Goal: Transaction & Acquisition: Purchase product/service

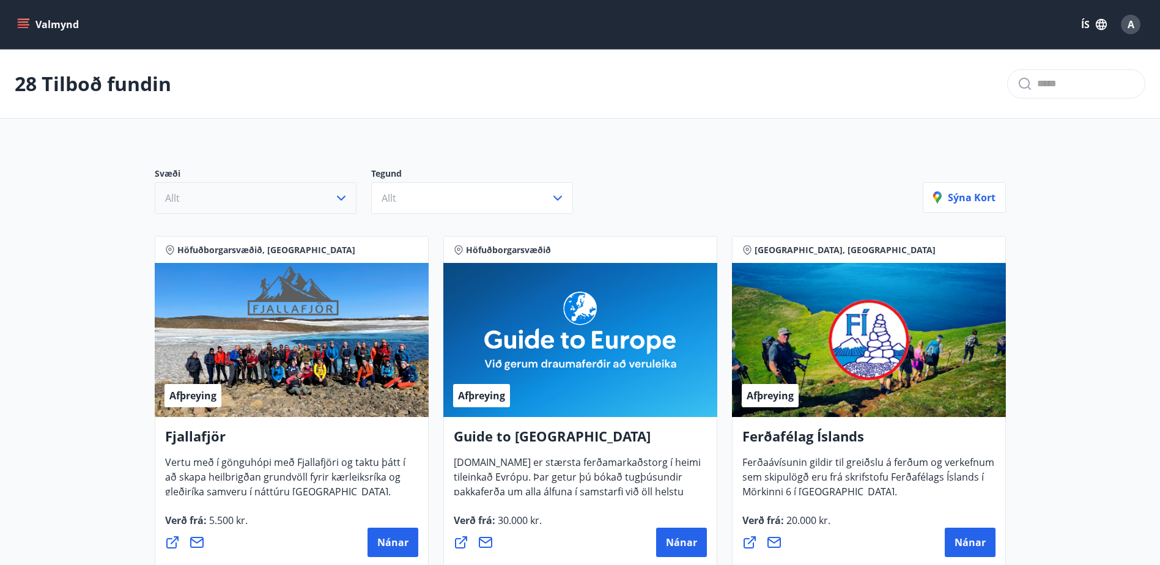
click at [340, 195] on icon "button" at bounding box center [341, 198] width 15 height 15
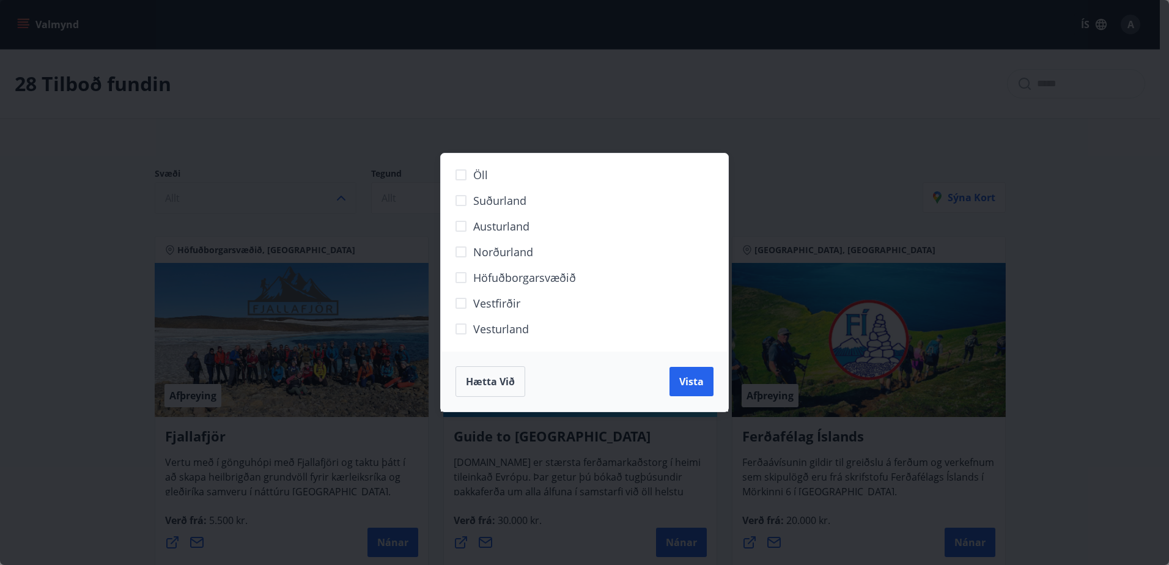
click at [485, 284] on span "Höfuðborgarsvæðið" at bounding box center [524, 278] width 103 height 16
click at [692, 380] on span "Vista" at bounding box center [691, 381] width 24 height 13
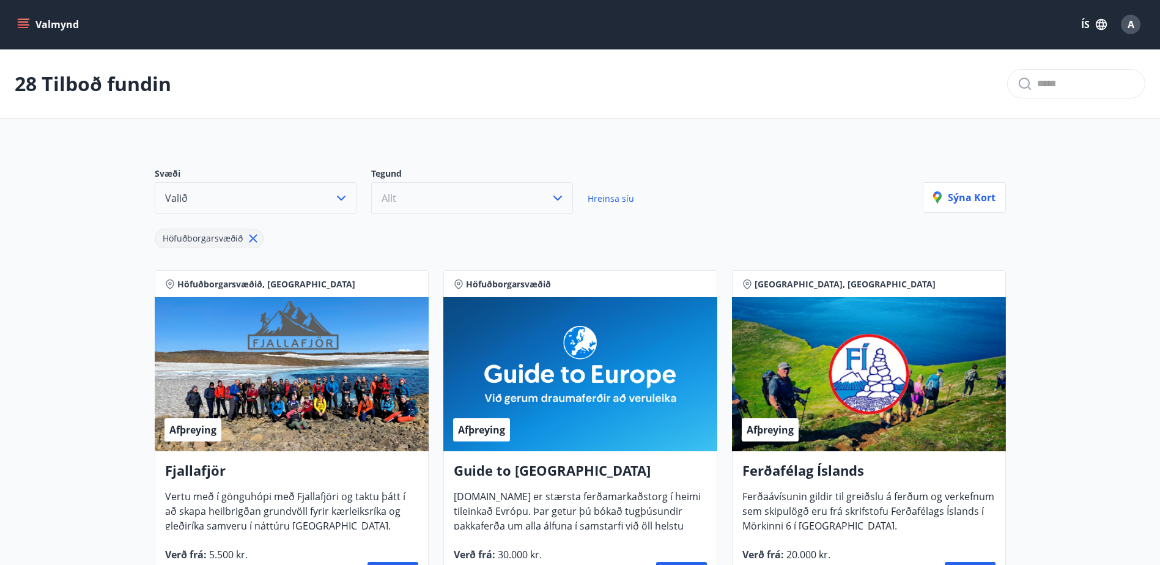
click at [543, 199] on button "Allt" at bounding box center [472, 198] width 202 height 32
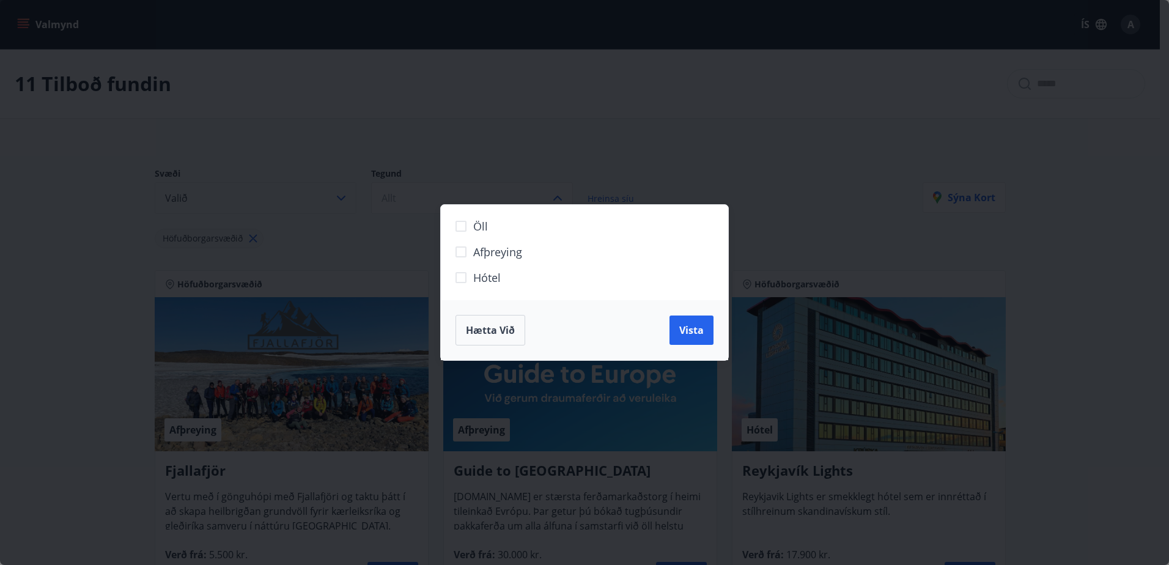
click at [477, 278] on span "Hótel" at bounding box center [487, 278] width 28 height 16
click at [711, 334] on button "Vista" at bounding box center [691, 329] width 44 height 29
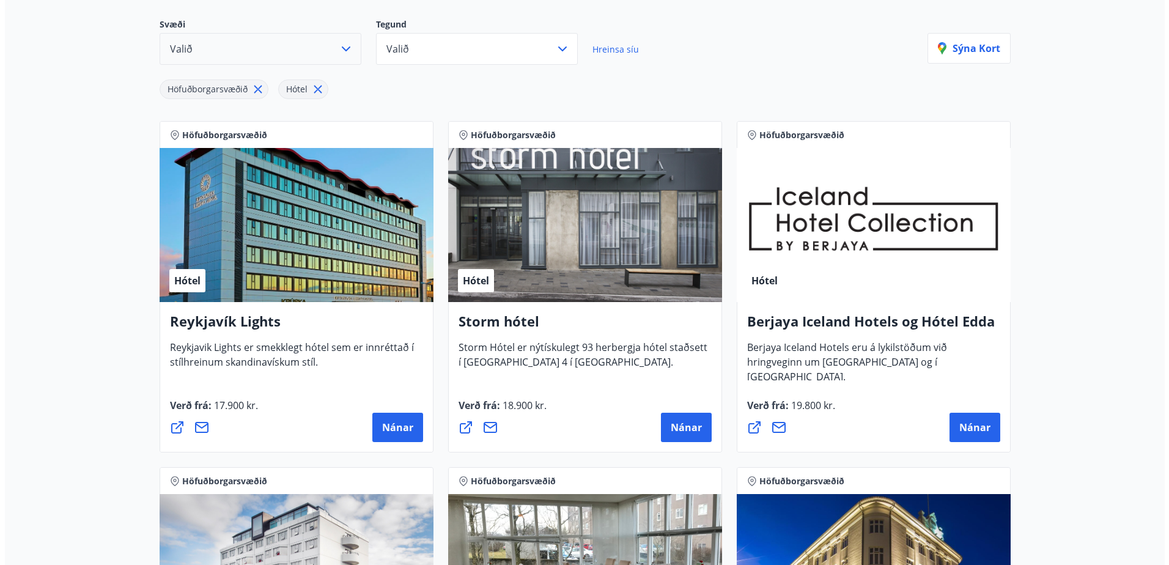
scroll to position [149, 0]
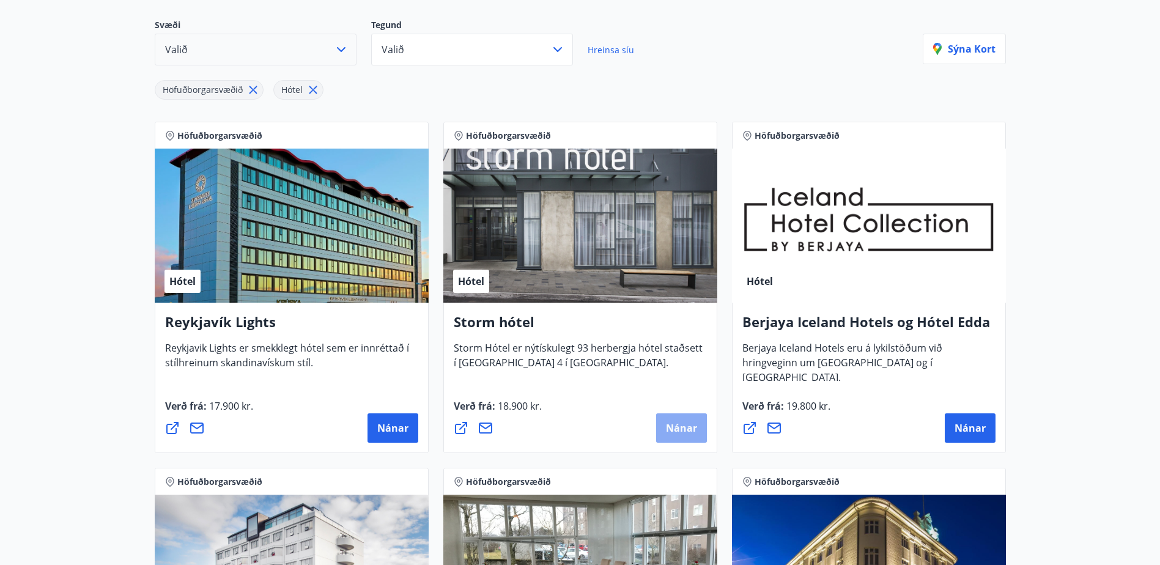
click at [679, 419] on button "Nánar" at bounding box center [681, 427] width 51 height 29
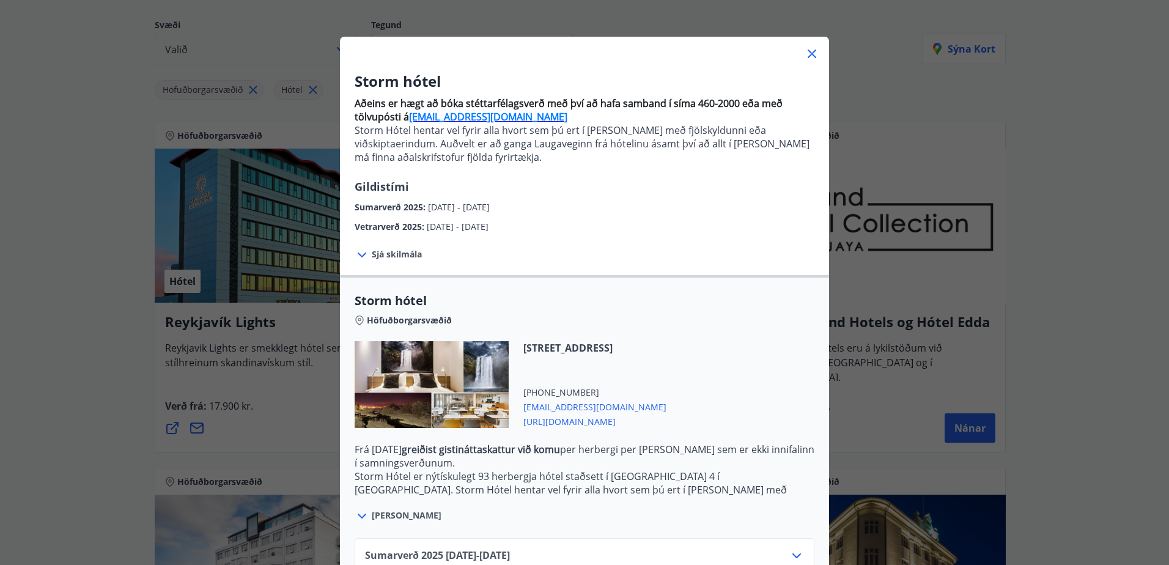
scroll to position [119, 0]
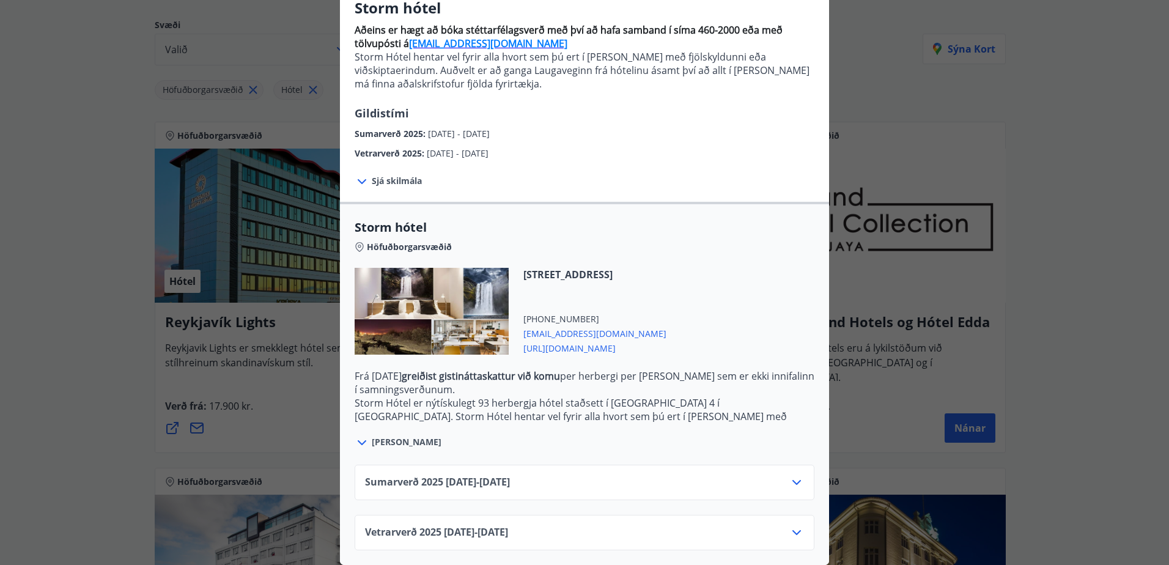
click at [355, 177] on icon at bounding box center [362, 181] width 15 height 15
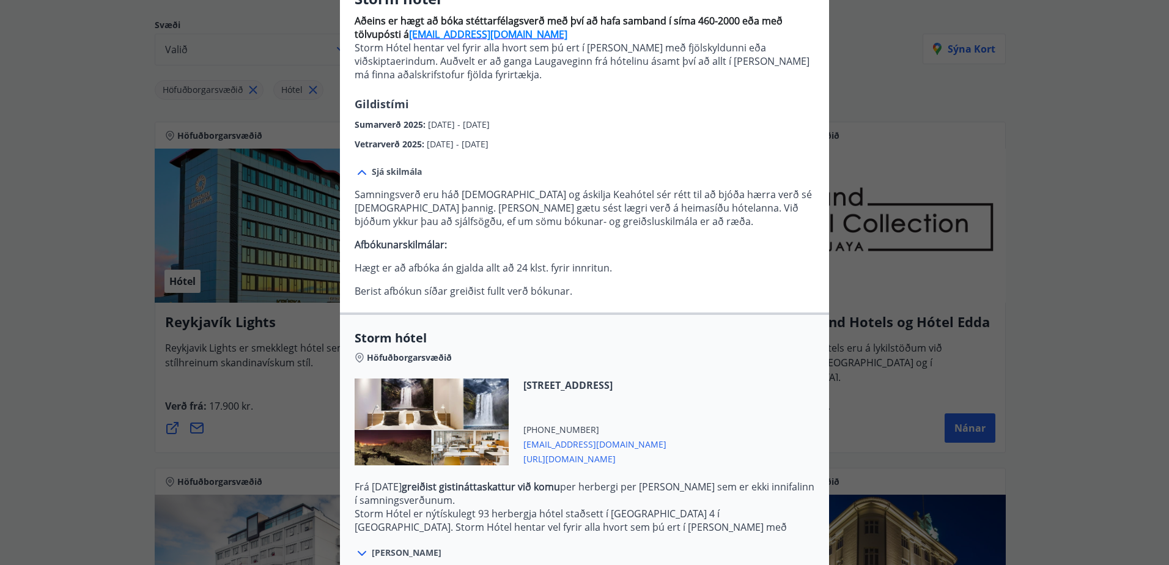
click at [359, 174] on icon at bounding box center [362, 172] width 15 height 15
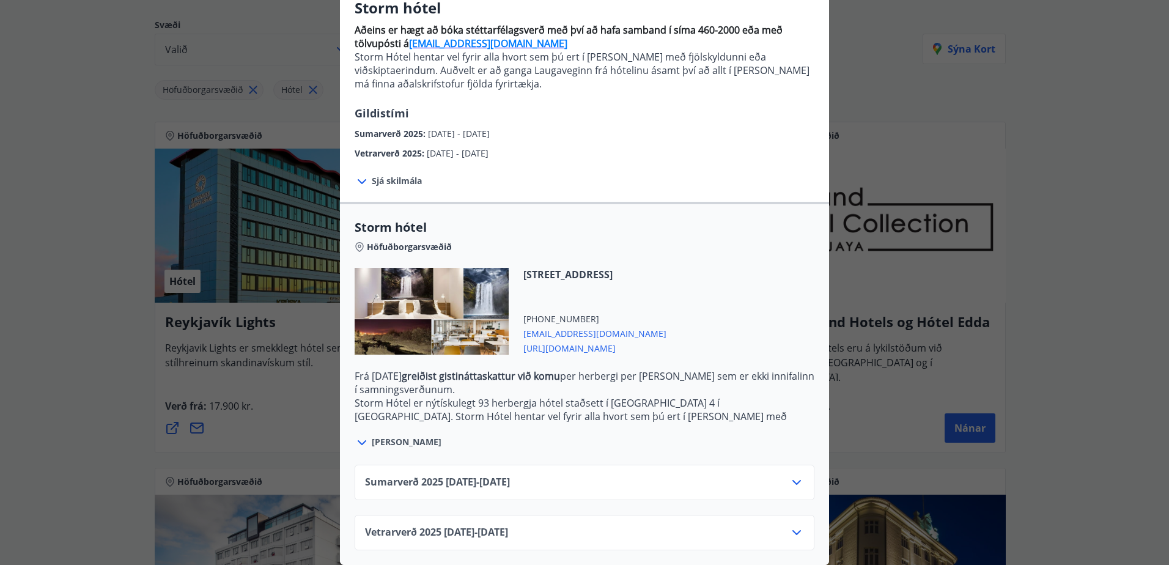
click at [358, 174] on icon at bounding box center [362, 181] width 15 height 15
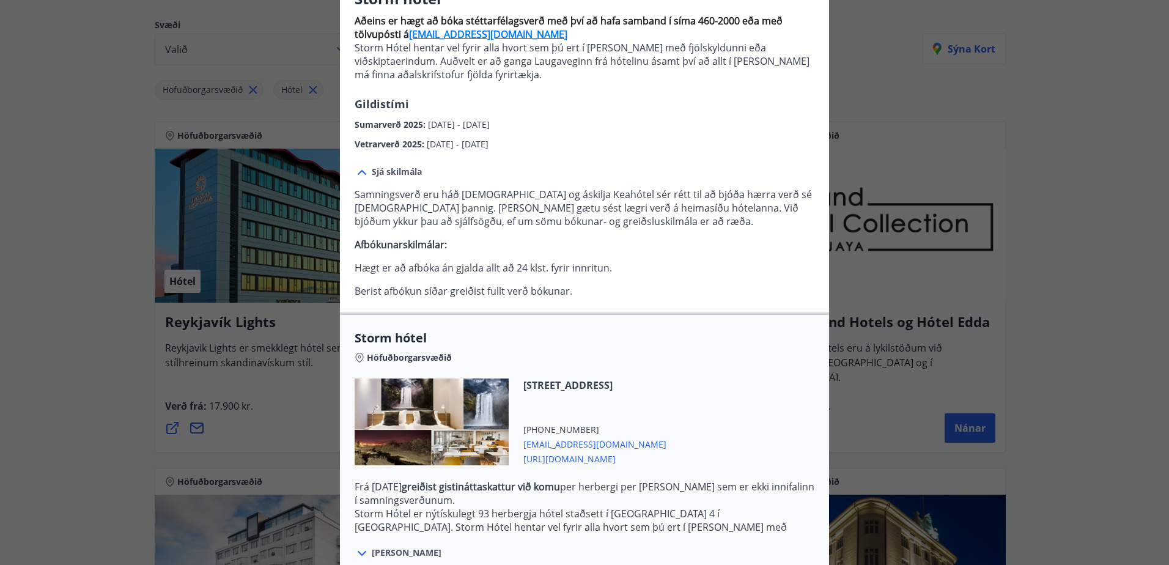
scroll to position [239, 0]
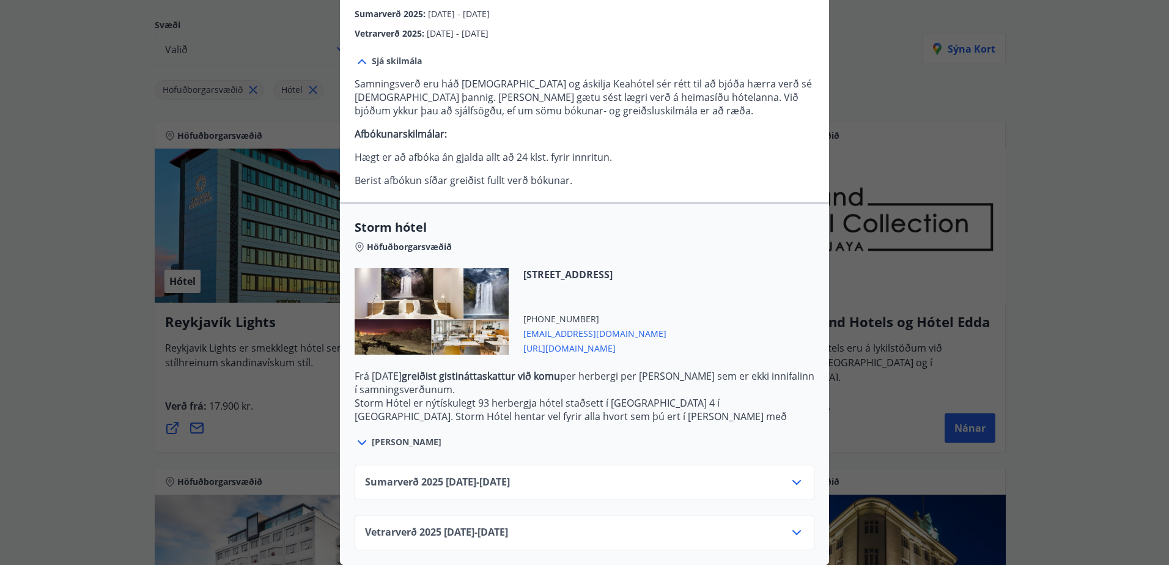
click at [784, 525] on div "Vetrarverð [PHONE_NUMBER][DATE] - [DATE]" at bounding box center [584, 537] width 439 height 24
click at [789, 525] on icon at bounding box center [796, 532] width 15 height 15
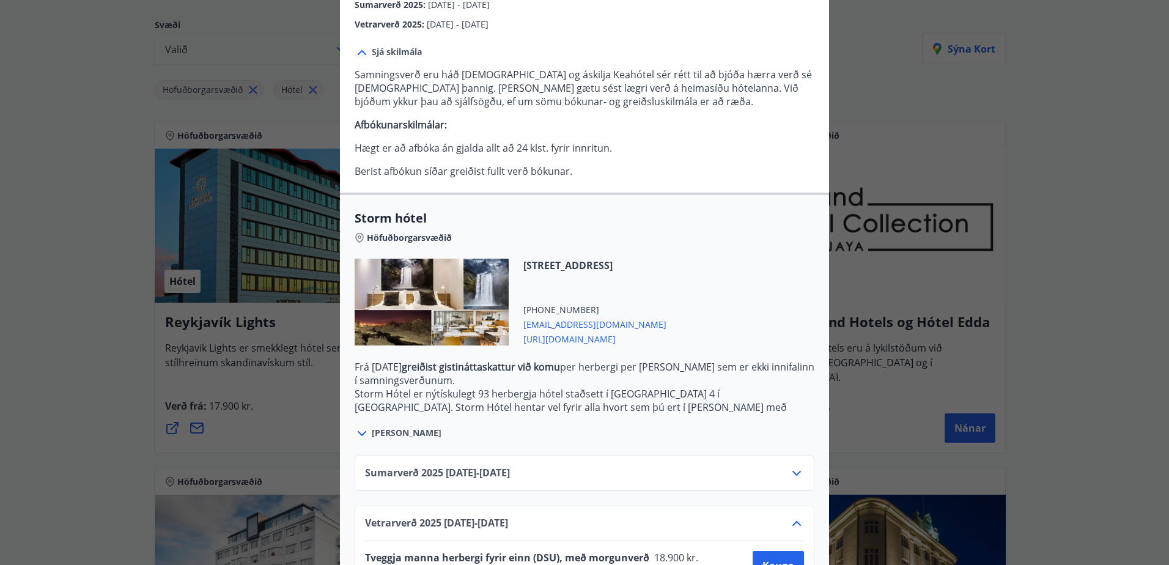
scroll to position [338, 0]
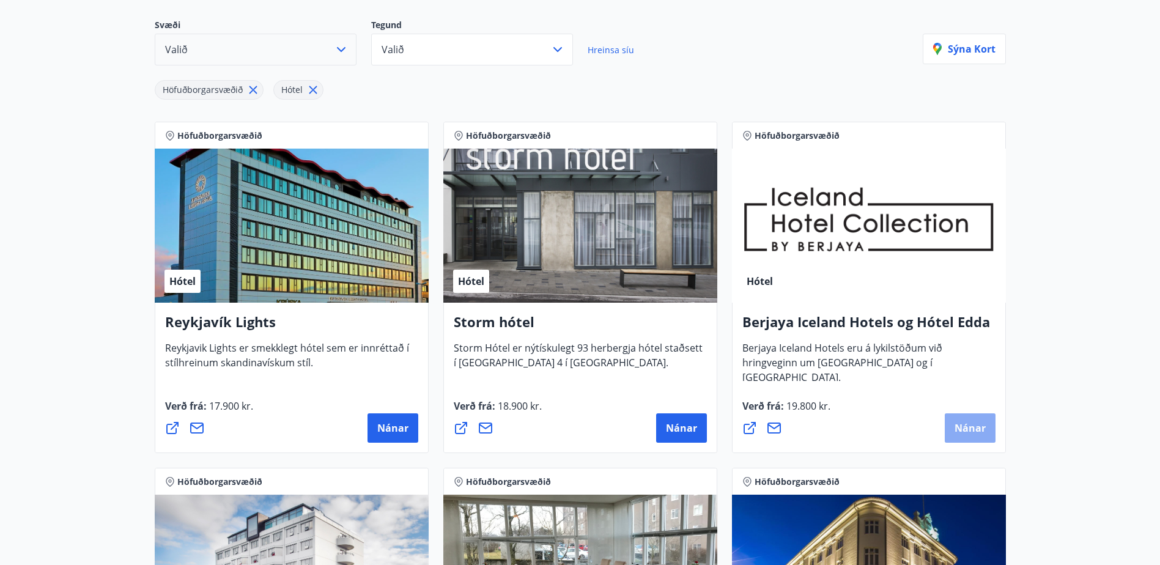
click at [967, 433] on span "Nánar" at bounding box center [969, 427] width 31 height 13
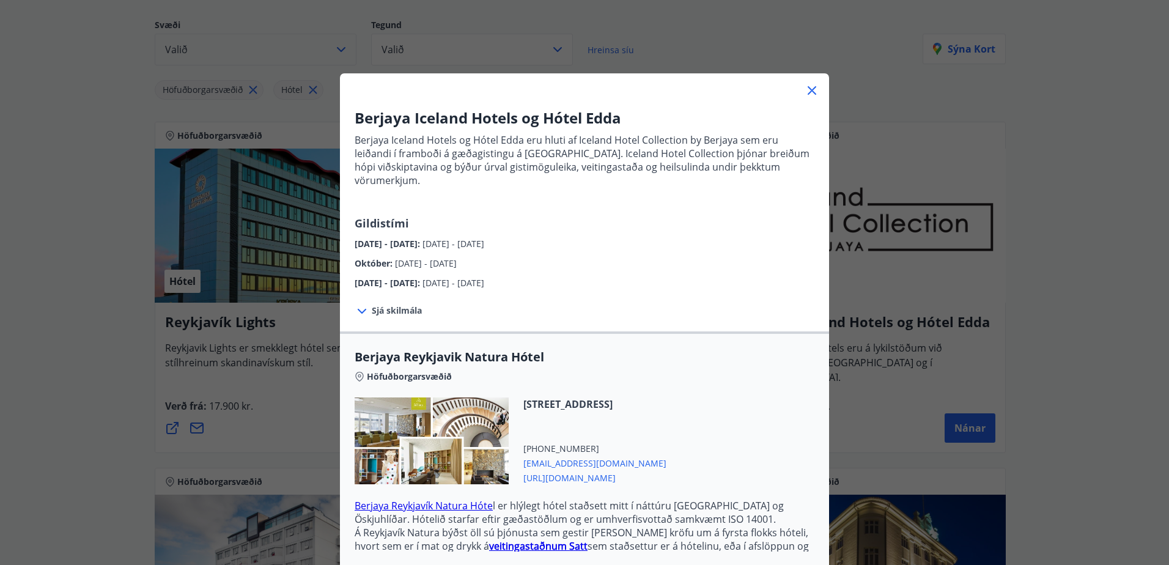
scroll to position [175, 0]
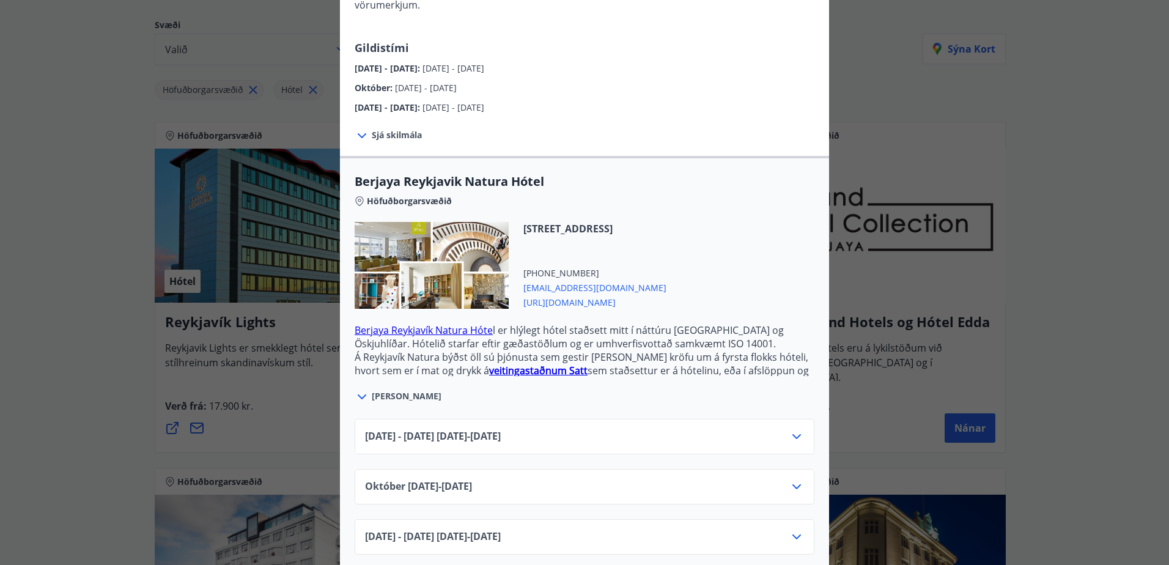
click at [800, 475] on div "[DATE]10.25 - [DATE]" at bounding box center [585, 486] width 460 height 35
click at [794, 479] on icon at bounding box center [796, 486] width 15 height 15
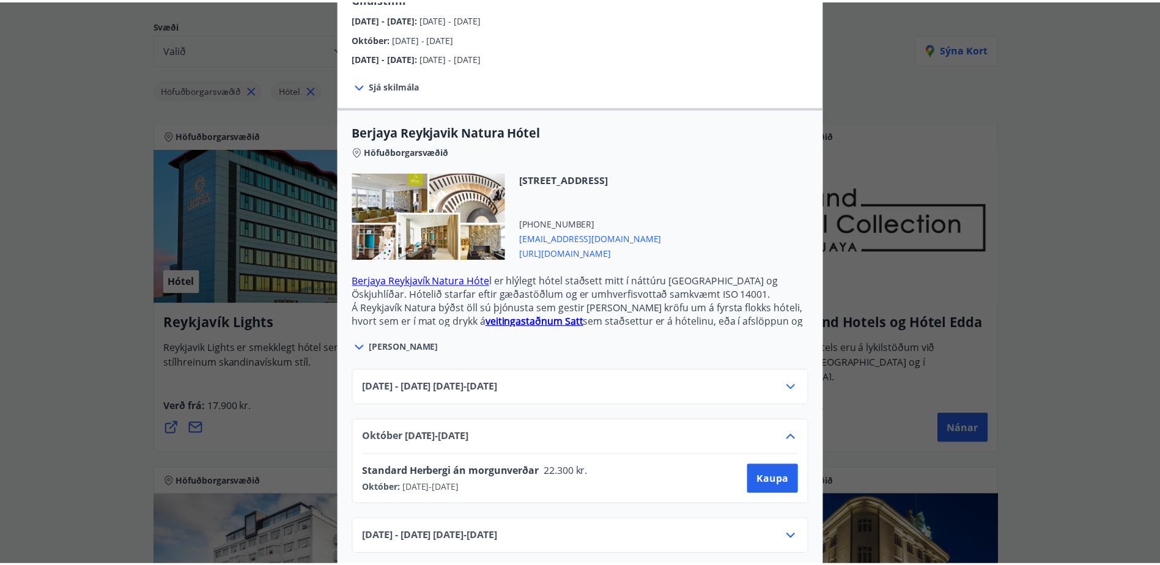
scroll to position [0, 0]
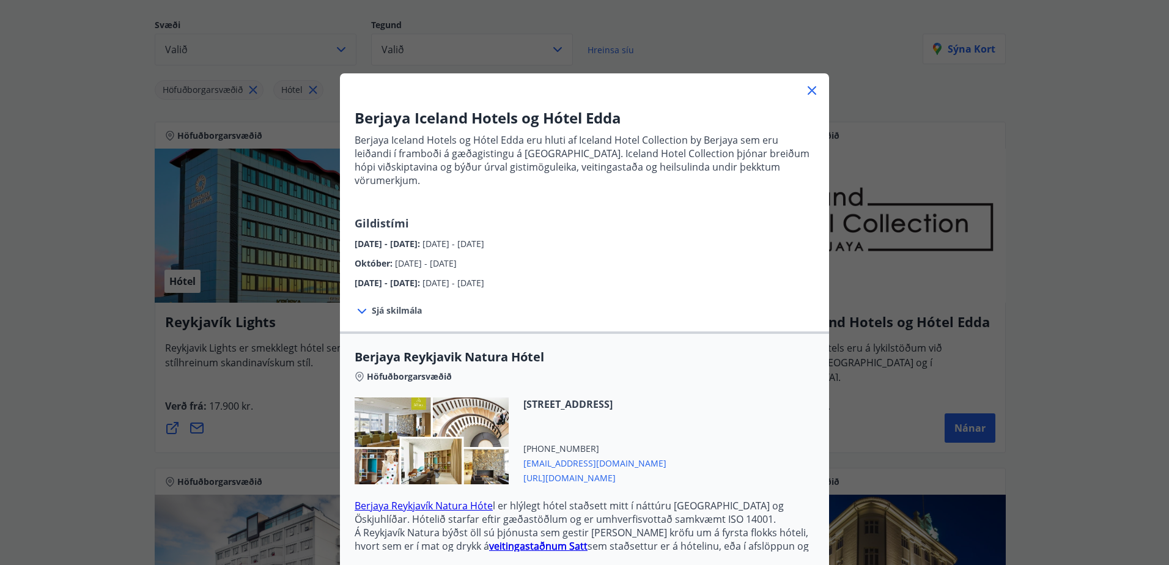
click at [132, 336] on div "Berjaya Iceland Hotels og Hótel Edda Berjaya Iceland Hotels og Hótel Edda eru h…" at bounding box center [584, 282] width 1169 height 565
click at [811, 95] on icon at bounding box center [812, 90] width 15 height 15
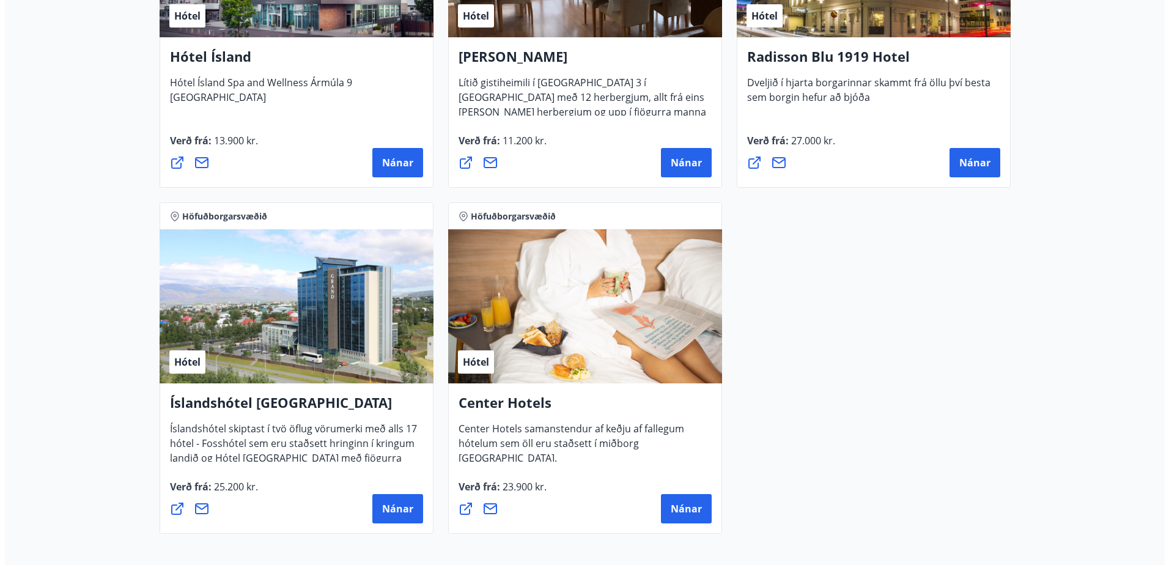
scroll to position [772, 0]
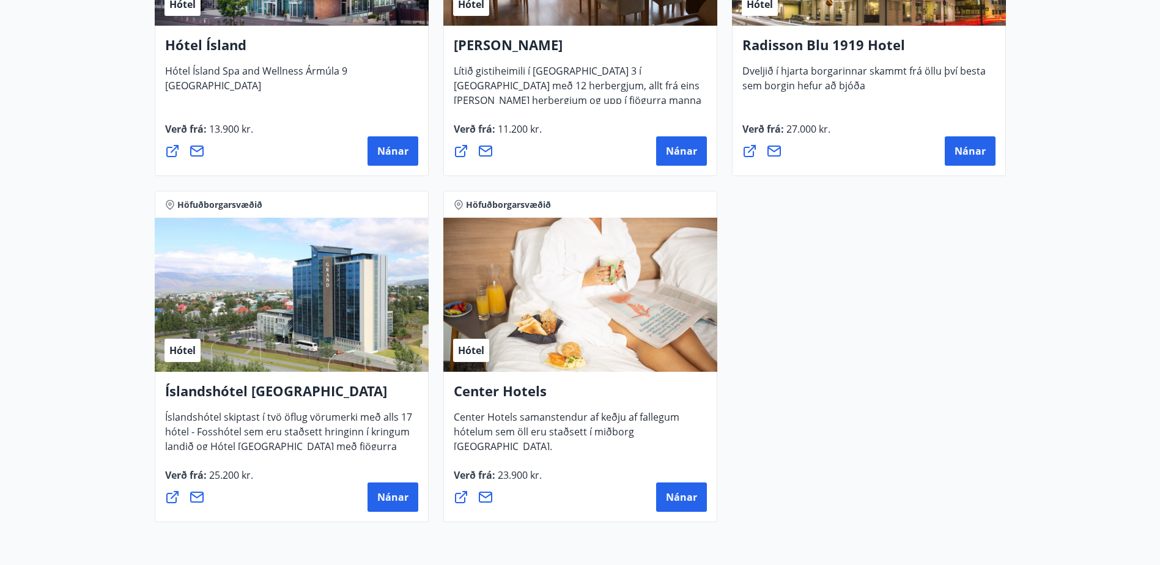
click at [504, 384] on h4 "Center Hotels" at bounding box center [580, 395] width 253 height 28
click at [692, 494] on span "Nánar" at bounding box center [681, 496] width 31 height 13
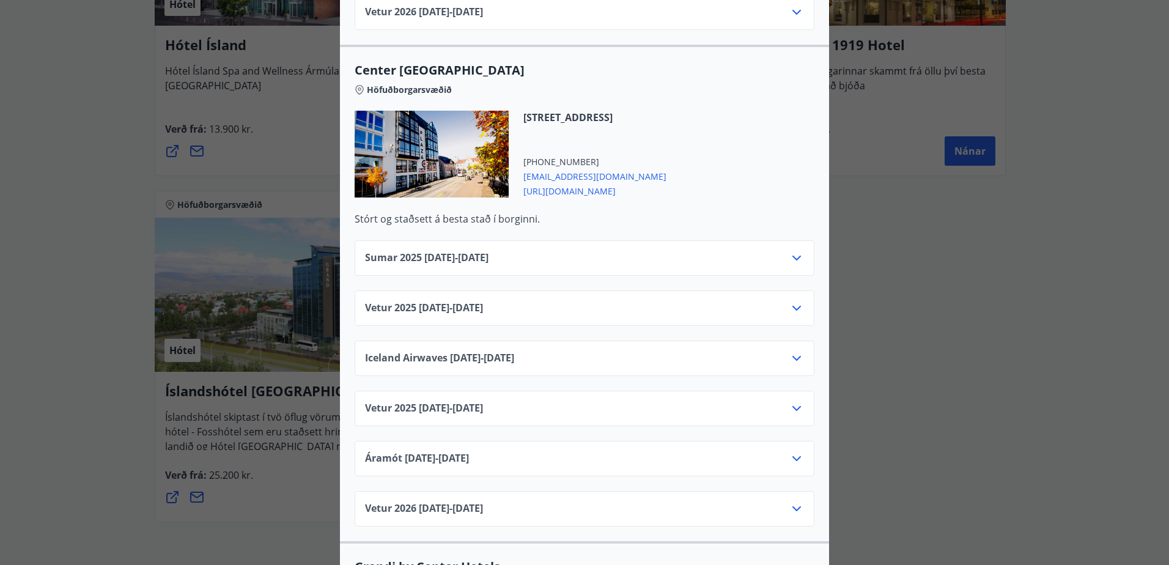
scroll to position [896, 0]
click at [789, 300] on icon at bounding box center [796, 307] width 15 height 15
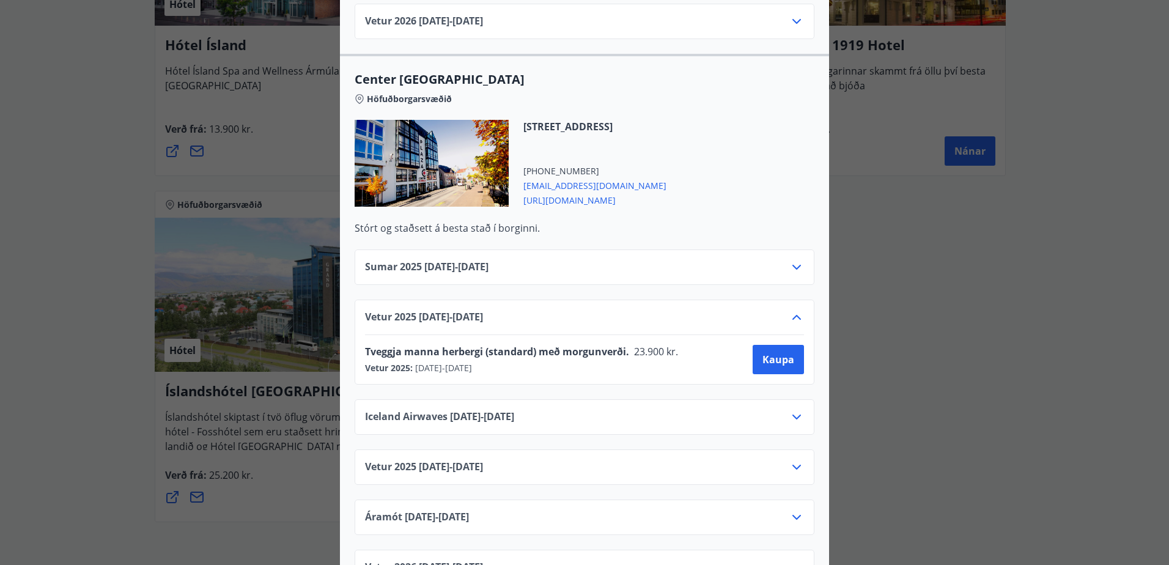
scroll to position [886, 0]
click at [767, 353] on span "Kaupa" at bounding box center [778, 359] width 32 height 13
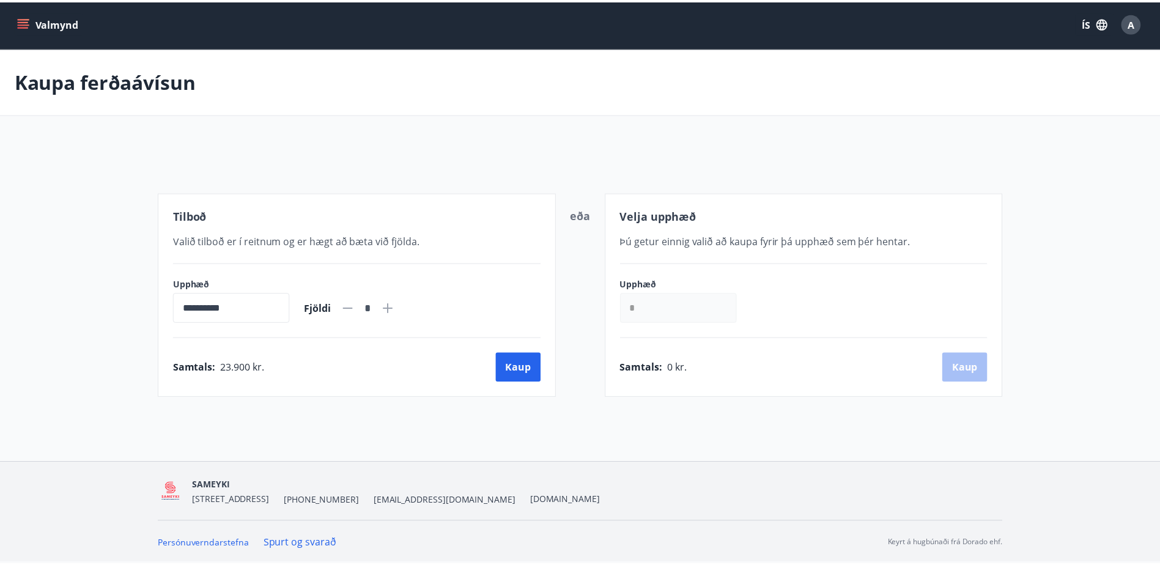
scroll to position [2, 0]
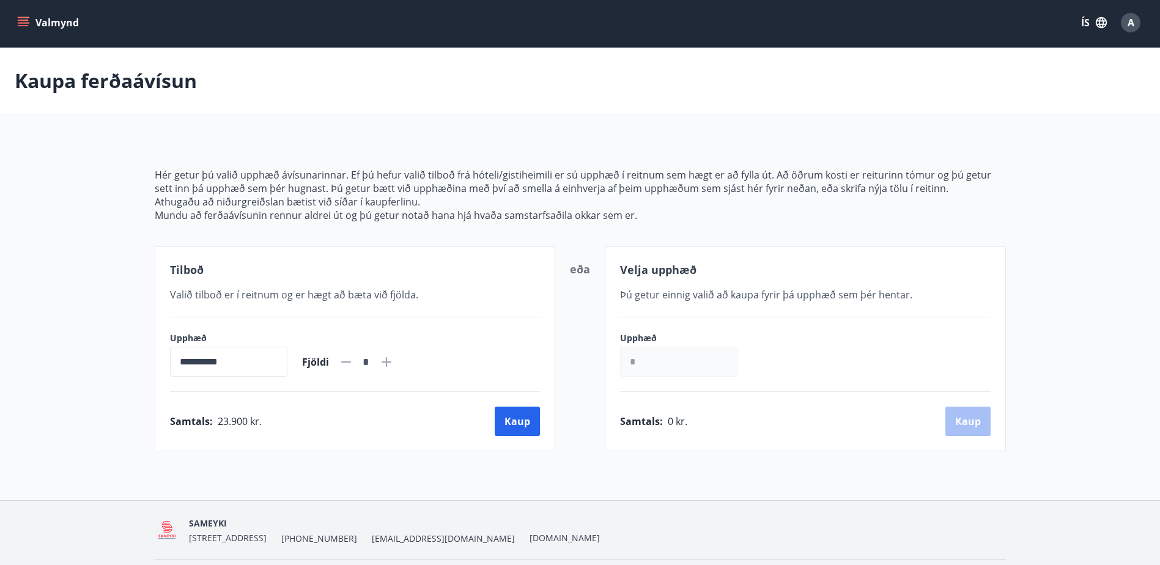
click at [391, 361] on icon at bounding box center [386, 362] width 10 height 10
type input "*"
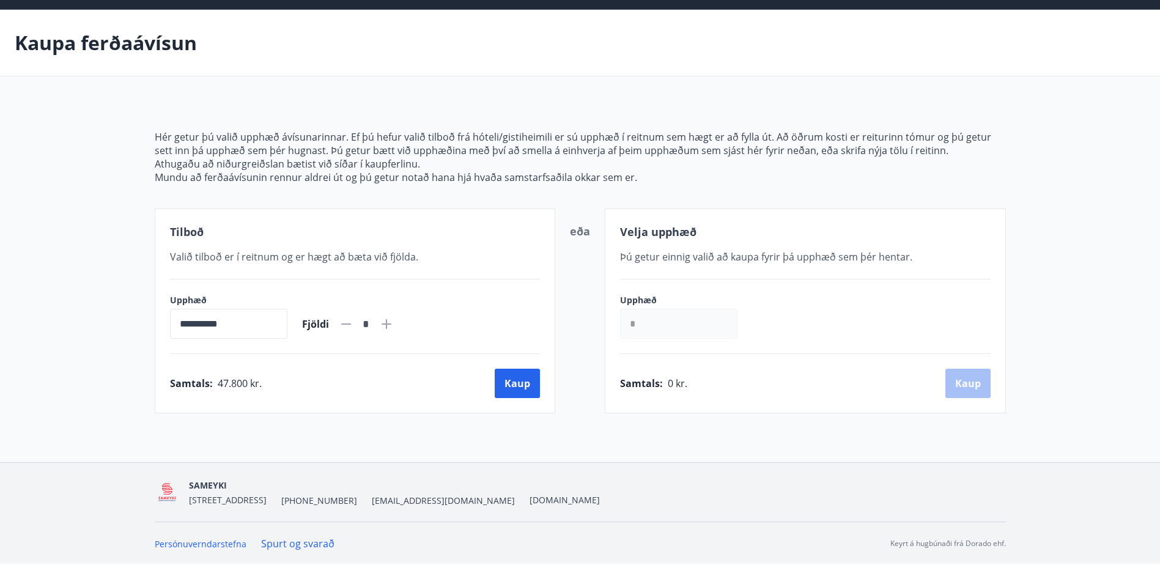
scroll to position [0, 0]
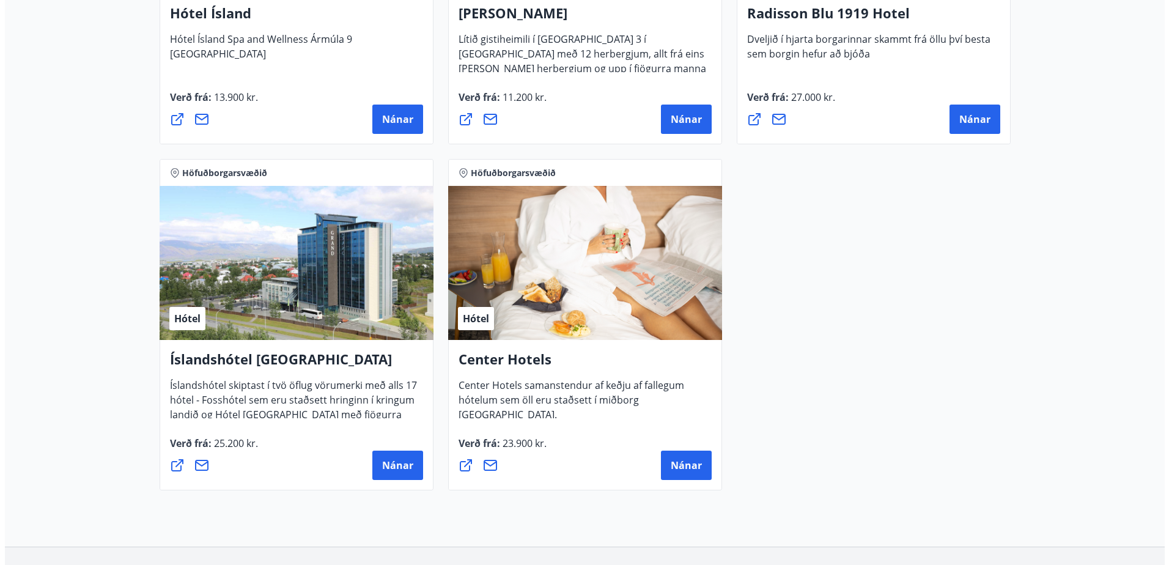
scroll to position [805, 0]
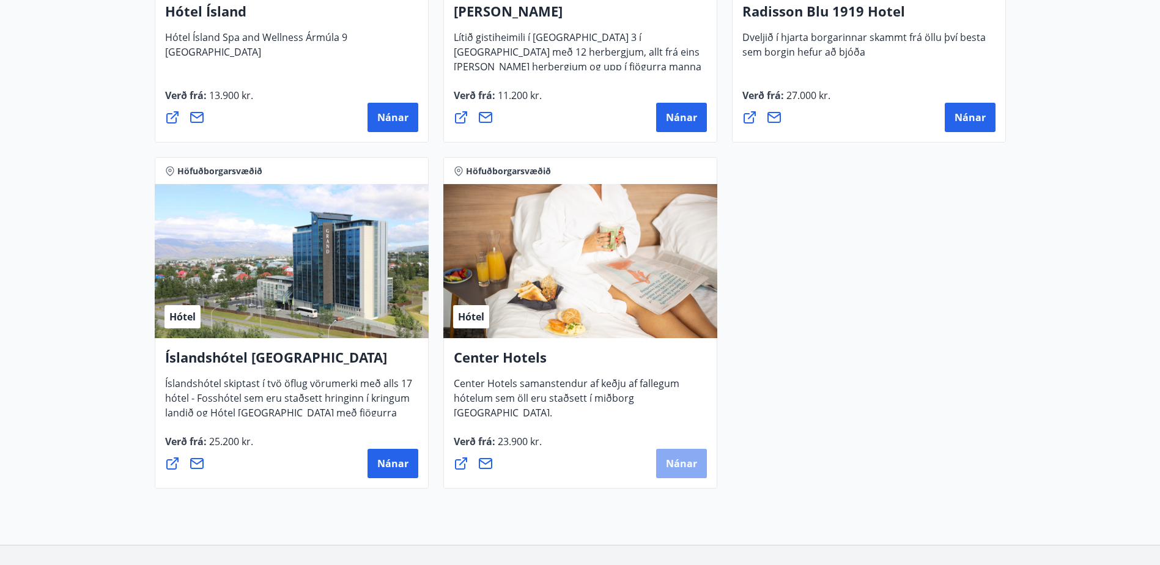
click at [690, 477] on button "Nánar" at bounding box center [681, 463] width 51 height 29
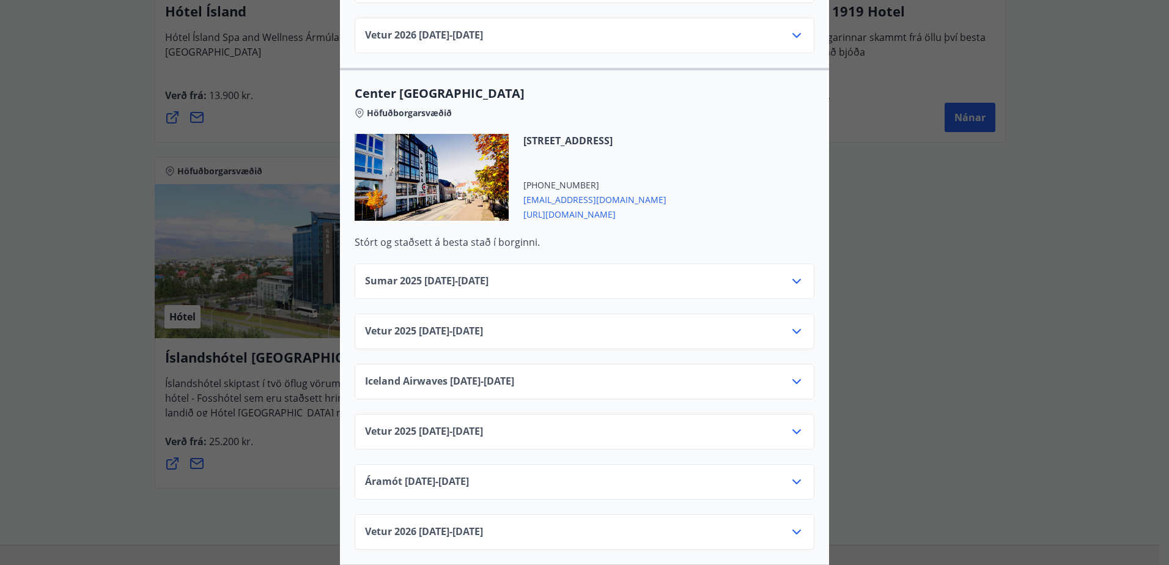
scroll to position [873, 0]
click at [798, 323] on icon at bounding box center [796, 330] width 15 height 15
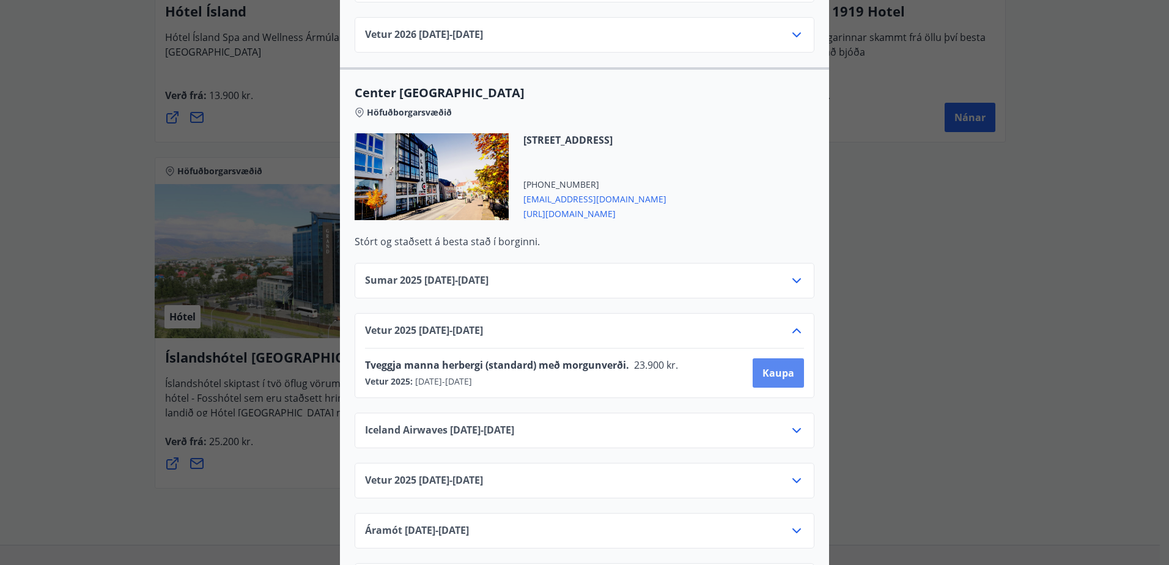
click at [778, 366] on span "Kaupa" at bounding box center [778, 372] width 32 height 13
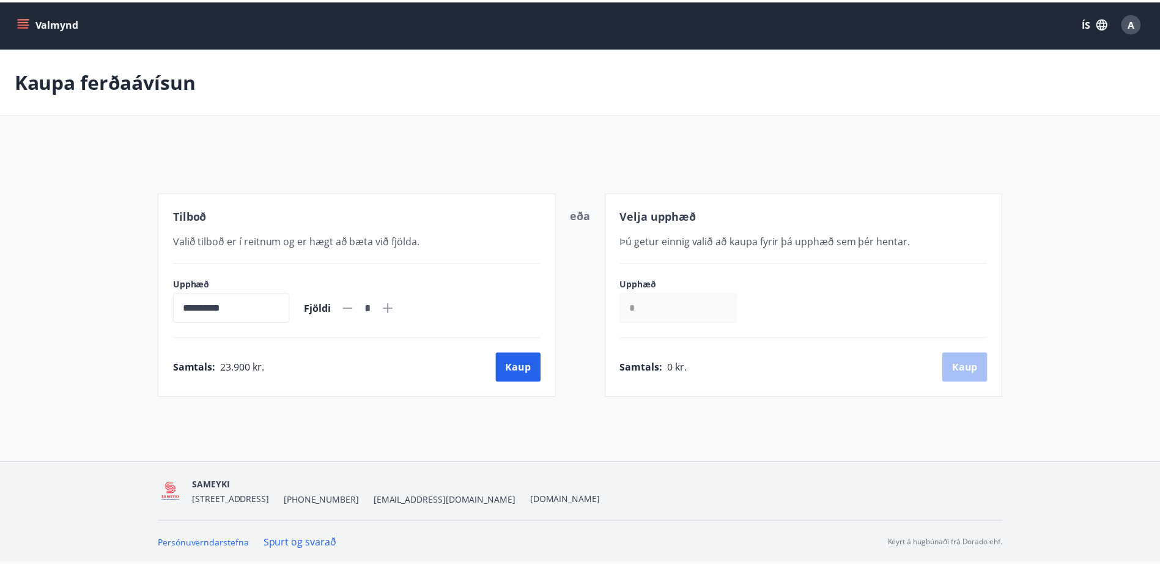
scroll to position [2, 0]
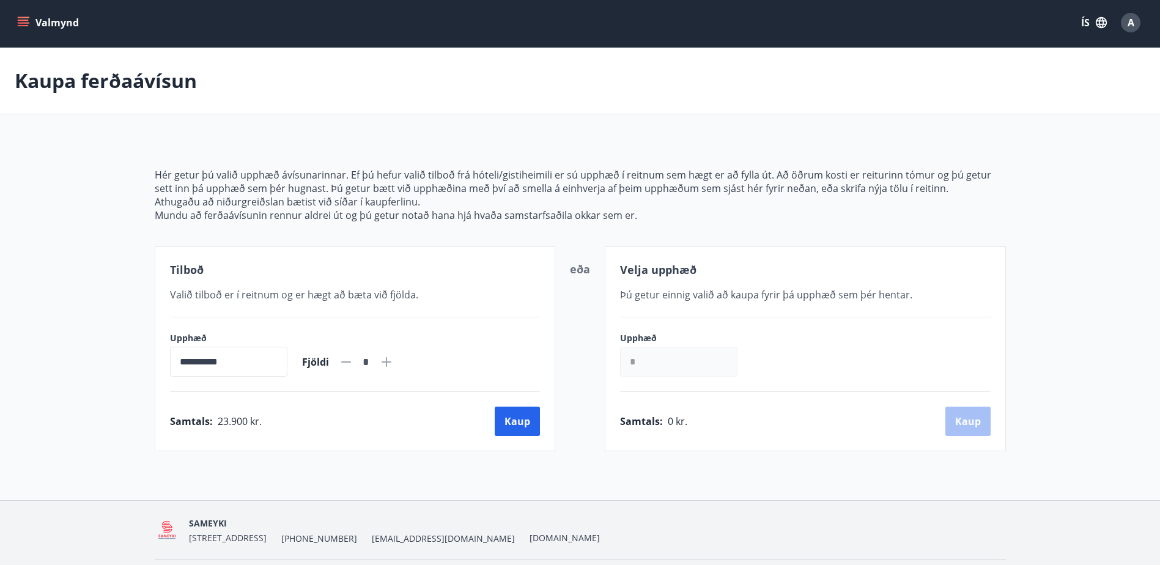
click at [394, 358] on icon at bounding box center [386, 362] width 15 height 15
type input "*"
click at [524, 419] on button "Kaup" at bounding box center [517, 421] width 45 height 29
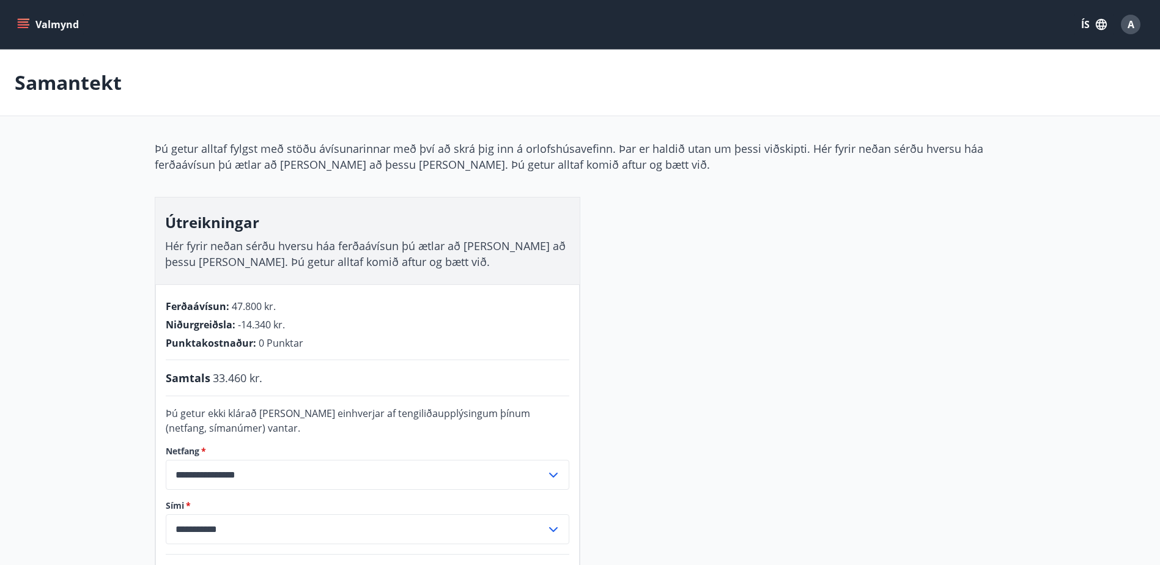
click at [34, 23] on button "Valmynd" at bounding box center [49, 24] width 69 height 22
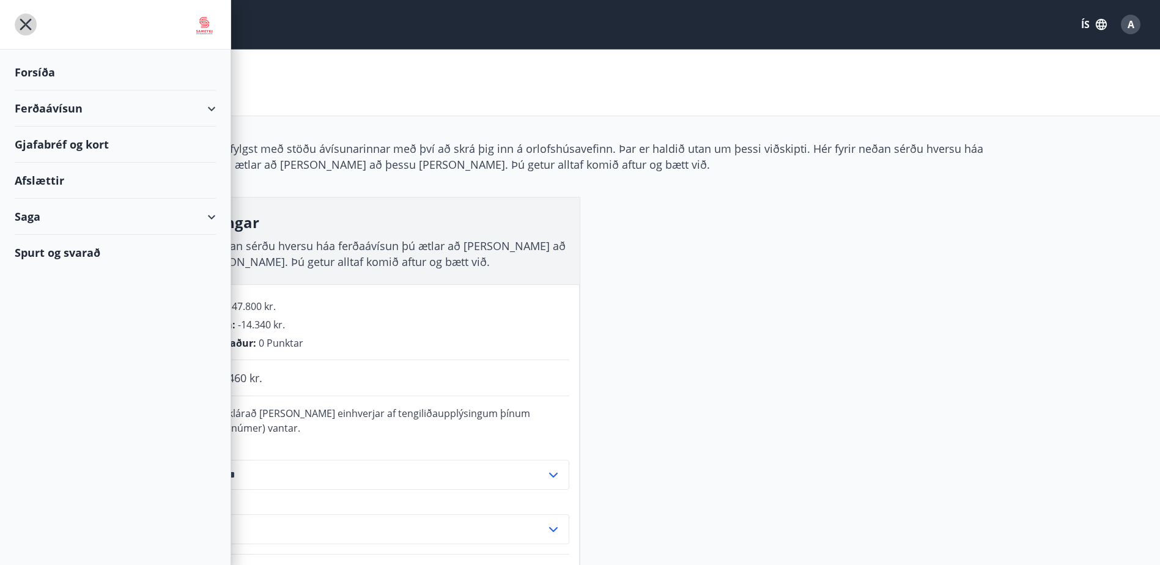
click at [27, 18] on icon "menu" at bounding box center [26, 24] width 22 height 22
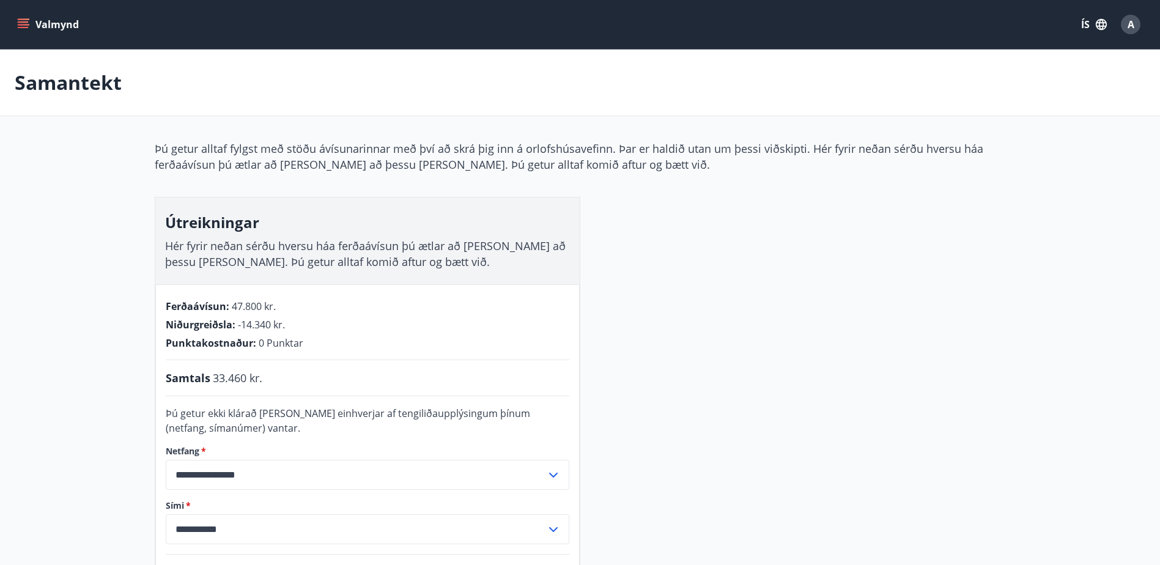
click at [5, 29] on div "Valmynd ÍS A" at bounding box center [580, 24] width 1160 height 49
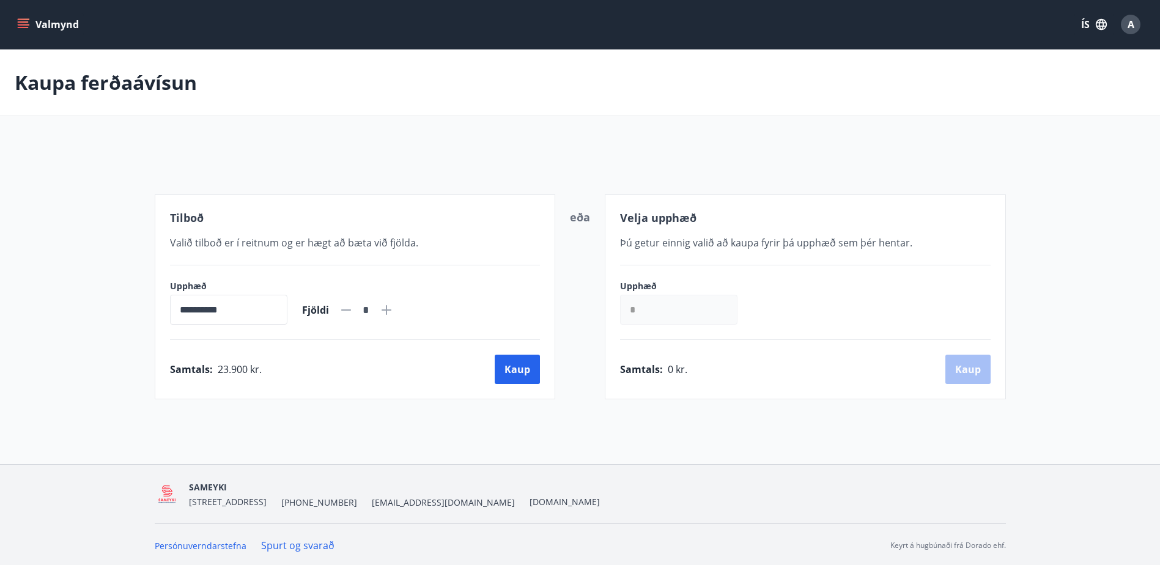
scroll to position [2, 0]
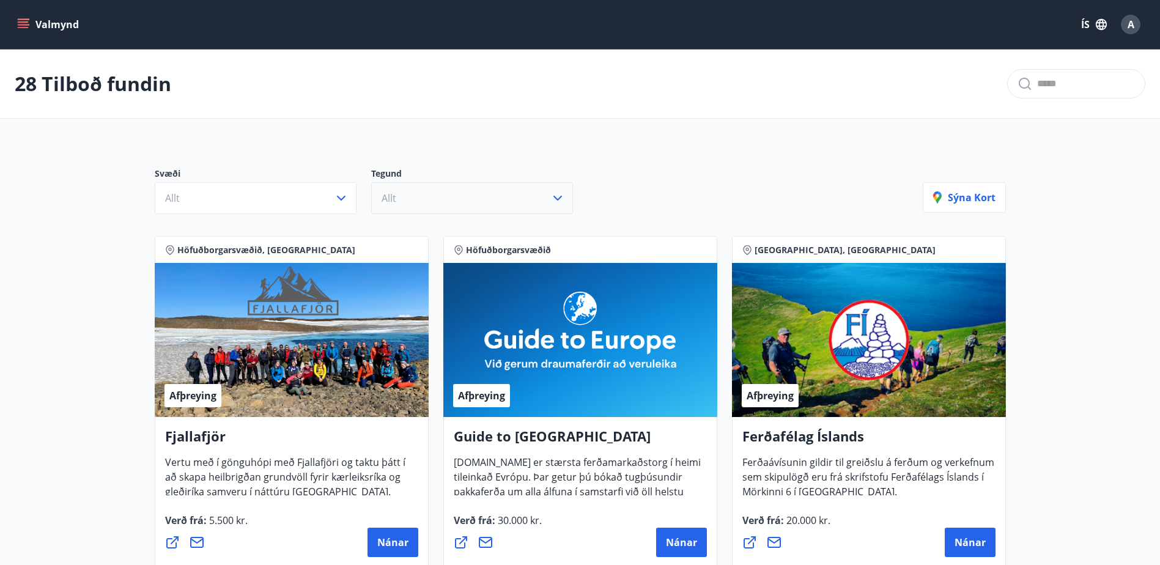
click at [420, 202] on button "Allt" at bounding box center [472, 198] width 202 height 32
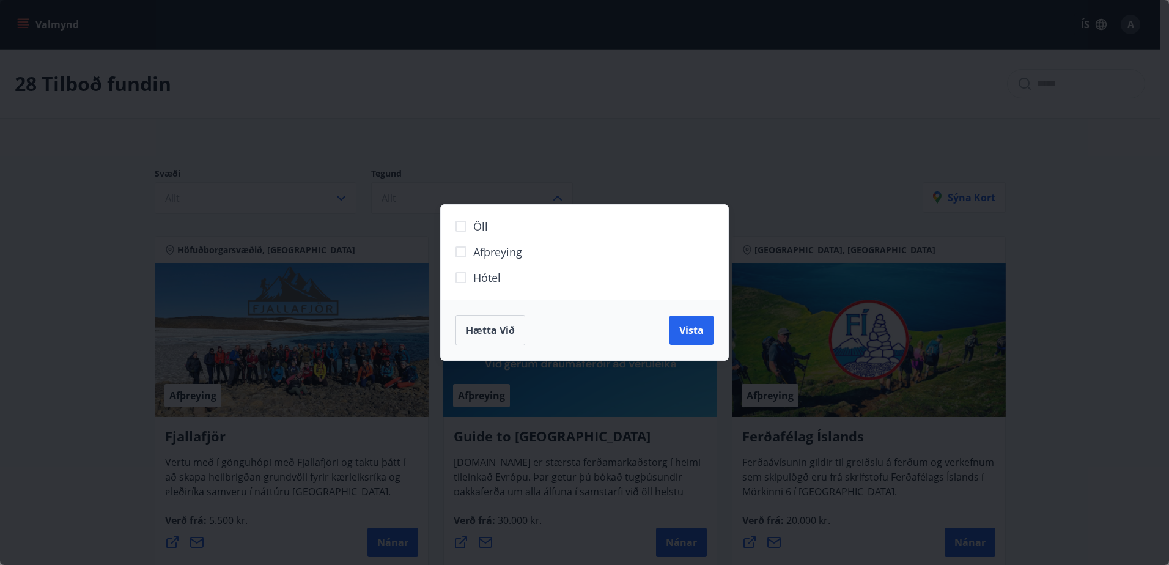
click at [481, 249] on span "Afþreying" at bounding box center [497, 252] width 49 height 16
click at [329, 182] on div "Öll Afþreying Hótel Hætta við Vista" at bounding box center [584, 282] width 1169 height 565
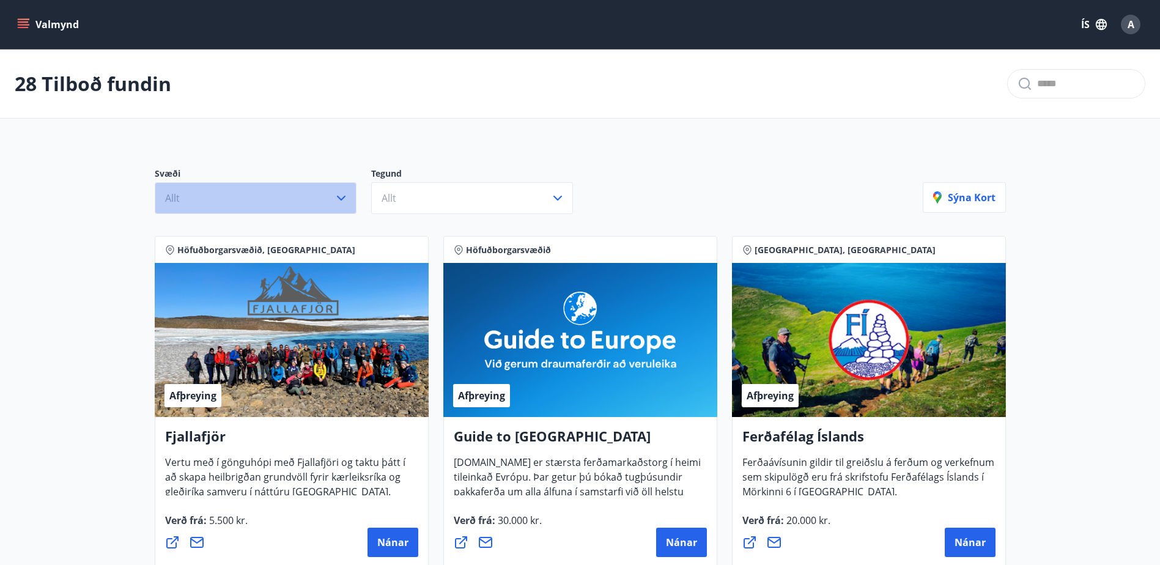
click at [325, 185] on button "Allt" at bounding box center [256, 198] width 202 height 32
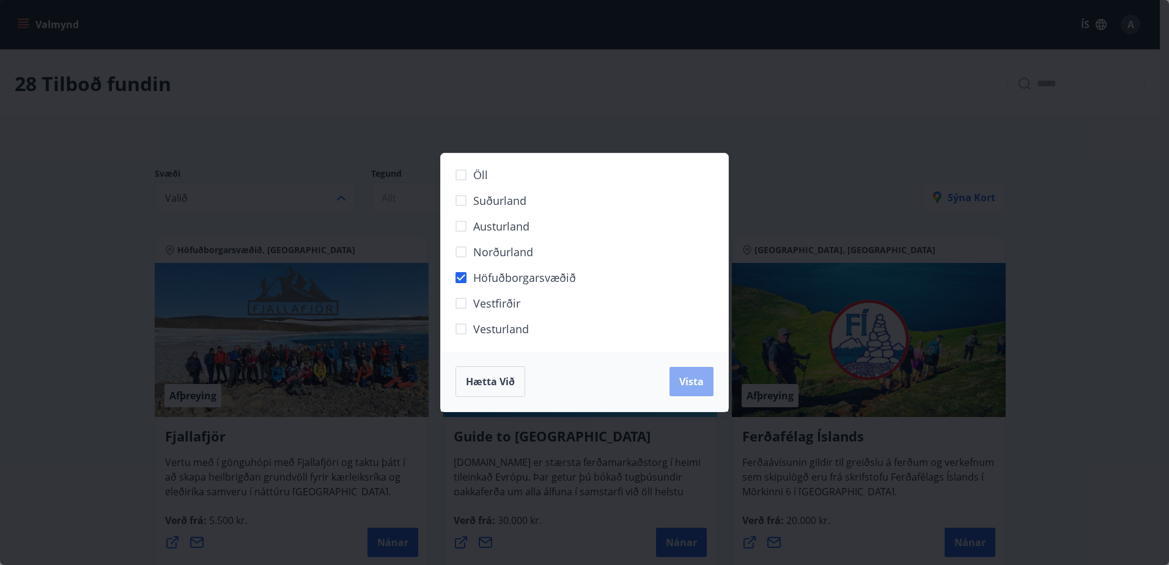
click at [690, 382] on span "Vista" at bounding box center [691, 381] width 24 height 13
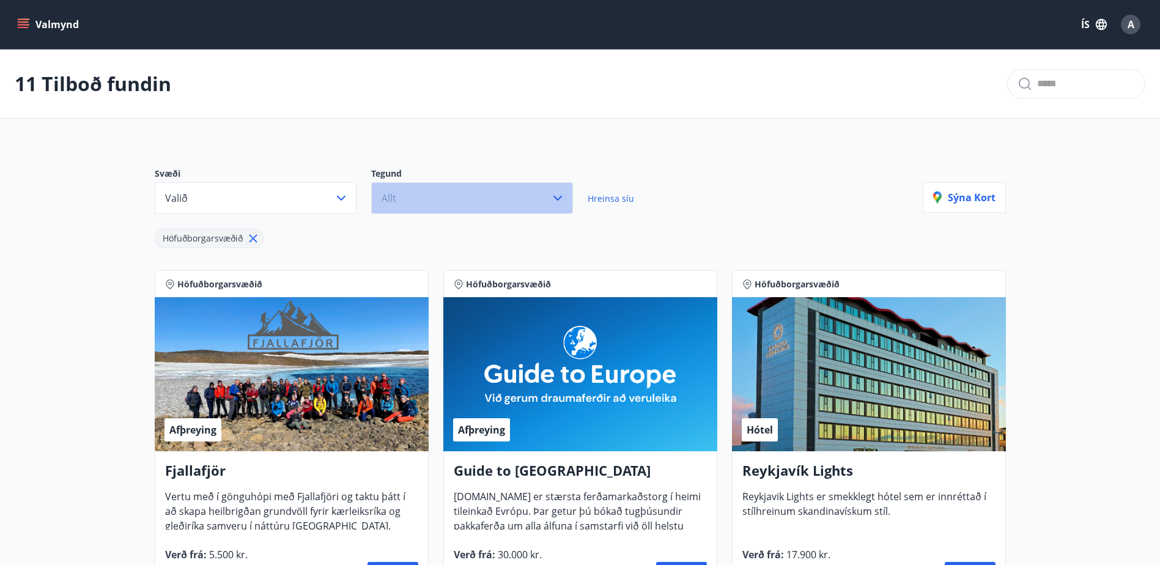
click at [443, 186] on button "Allt" at bounding box center [472, 198] width 202 height 32
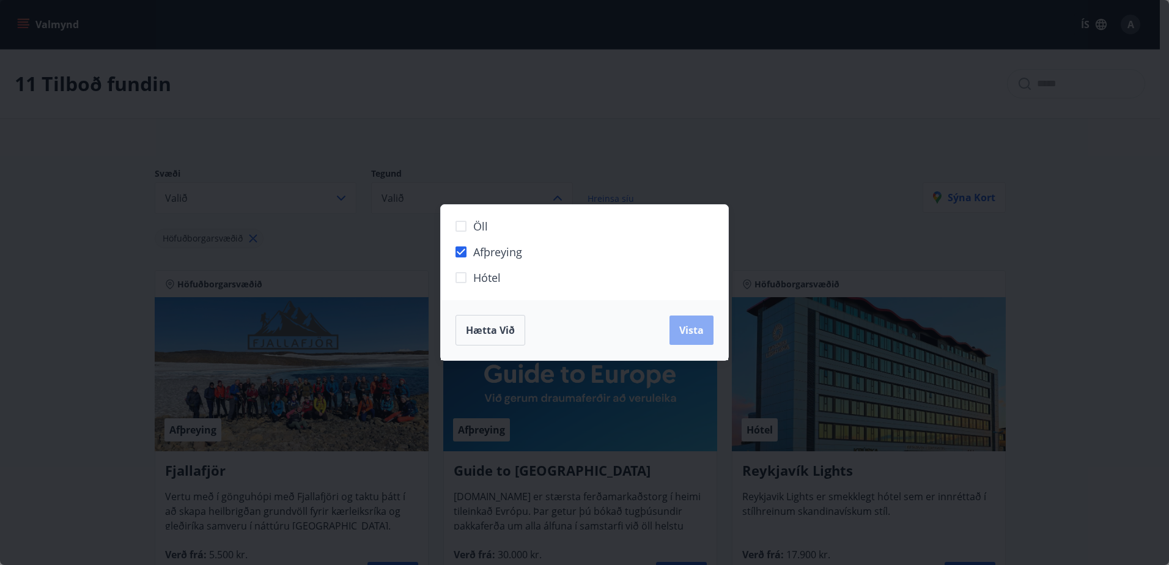
click at [690, 326] on span "Vista" at bounding box center [691, 329] width 24 height 13
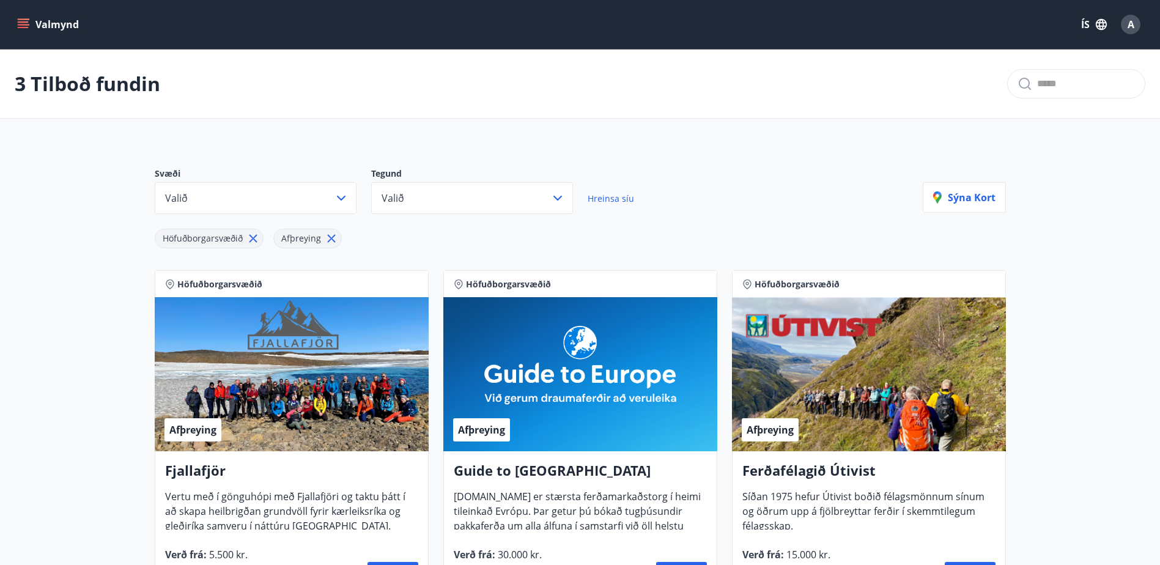
click at [610, 199] on span "Hreinsa síu" at bounding box center [611, 199] width 46 height 12
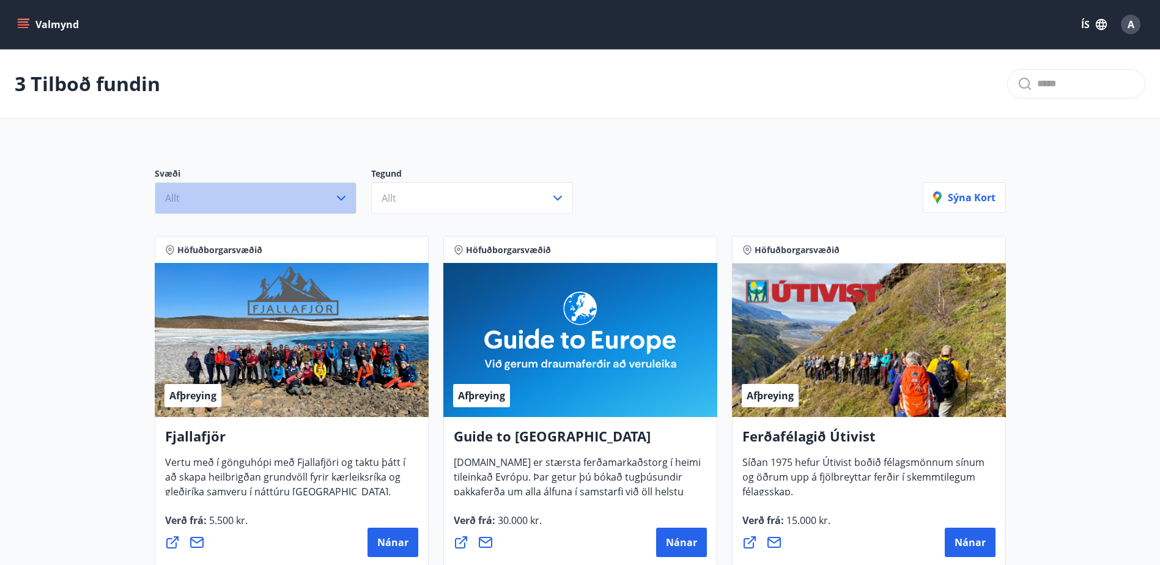
click at [335, 205] on button "Allt" at bounding box center [256, 198] width 202 height 32
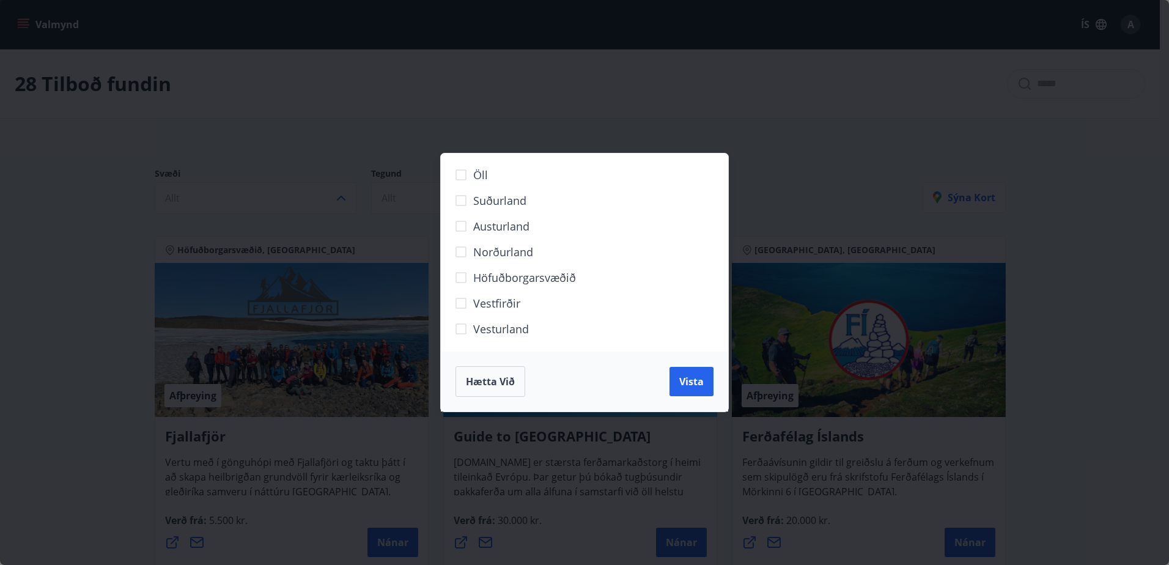
click at [548, 101] on div "Öll Suðurland [GEOGRAPHIC_DATA] Norðurland Höfuðborgarsvæðið [GEOGRAPHIC_DATA] …" at bounding box center [584, 282] width 1169 height 565
